Goal: Task Accomplishment & Management: Manage account settings

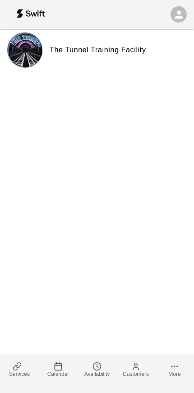
click at [62, 367] on rect at bounding box center [58, 367] width 7 height 7
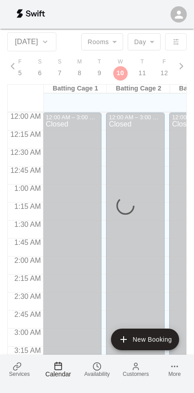
scroll to position [1406, 0]
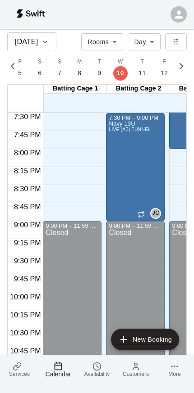
click at [20, 366] on icon at bounding box center [18, 365] width 5 height 5
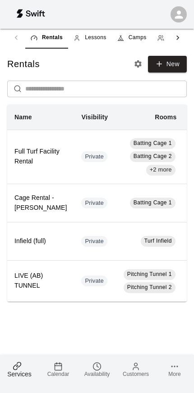
click at [137, 33] on span "Camps" at bounding box center [137, 37] width 18 height 9
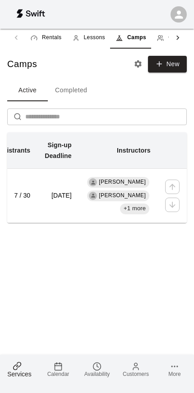
scroll to position [0, 233]
click at [38, 202] on td "7 / 30" at bounding box center [13, 196] width 50 height 54
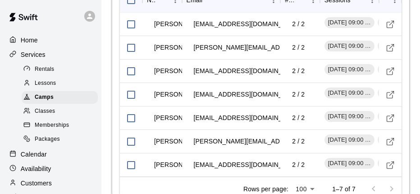
scroll to position [1148, 0]
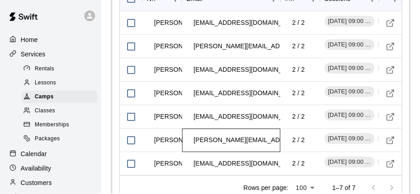
click at [193, 128] on td "[PERSON_NAME][EMAIL_ADDRESS][DOMAIN_NAME]" at bounding box center [275, 140] width 176 height 24
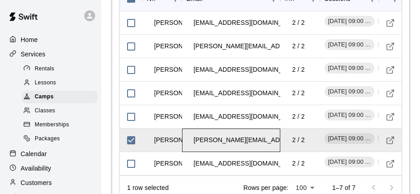
scroll to position [1148, 0]
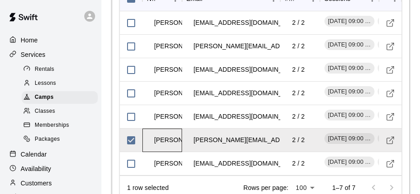
click at [171, 128] on td "[PERSON_NAME]" at bounding box center [180, 140] width 67 height 24
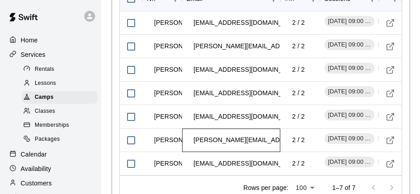
click at [193, 128] on td "[PERSON_NAME][EMAIL_ADDRESS][DOMAIN_NAME]" at bounding box center [275, 140] width 176 height 24
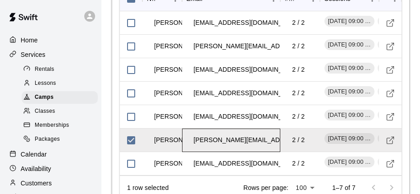
click at [193, 128] on td "[PERSON_NAME][EMAIL_ADDRESS][DOMAIN_NAME]" at bounding box center [275, 140] width 176 height 24
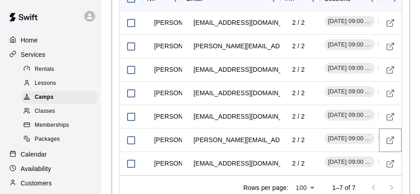
click at [193, 136] on icon "Visit customer profile" at bounding box center [390, 140] width 9 height 9
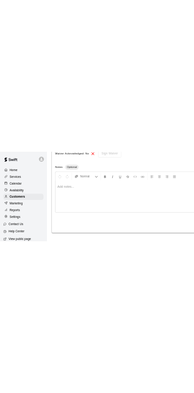
scroll to position [291, 0]
